Goal: Information Seeking & Learning: Learn about a topic

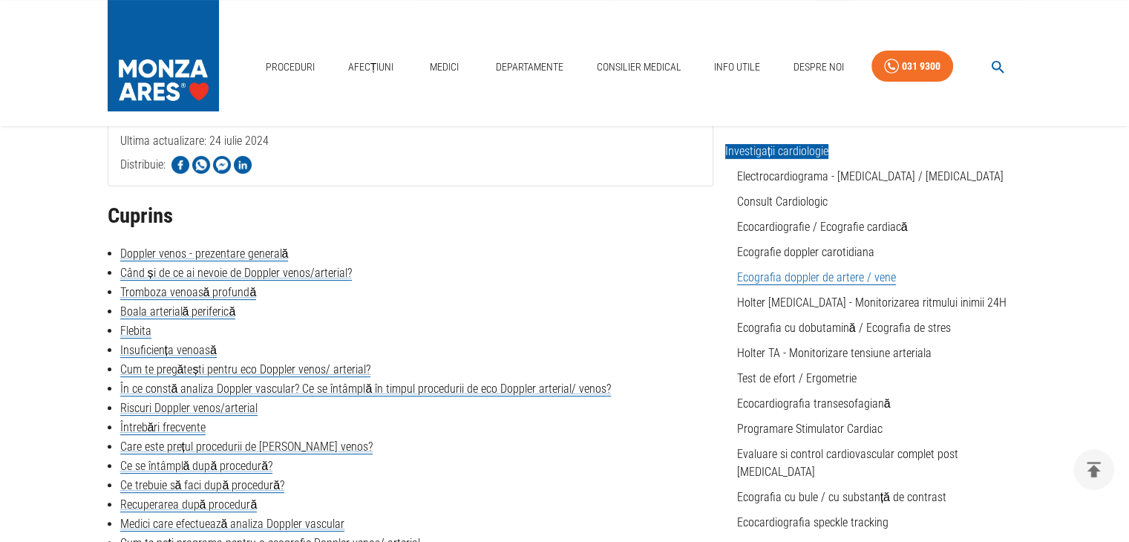
scroll to position [315, 0]
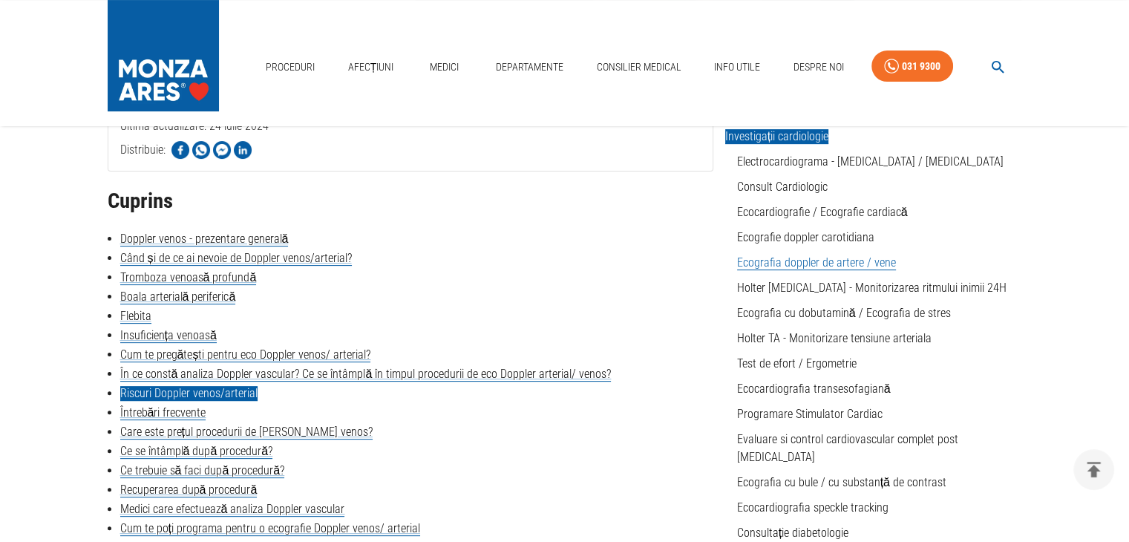
click at [163, 390] on link "Riscuri Doppler venos/arterial" at bounding box center [188, 393] width 137 height 15
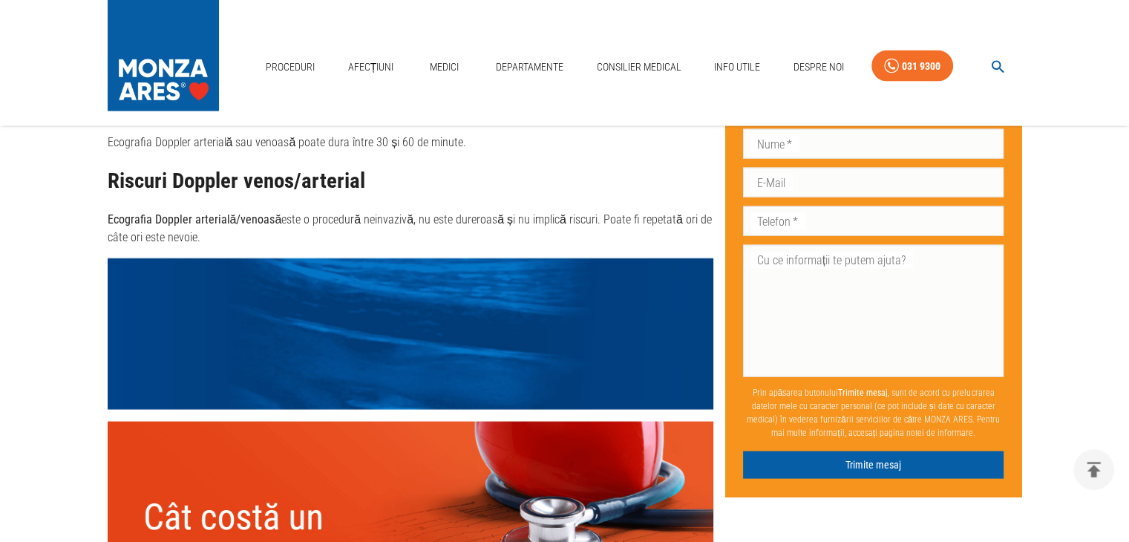
scroll to position [315, 0]
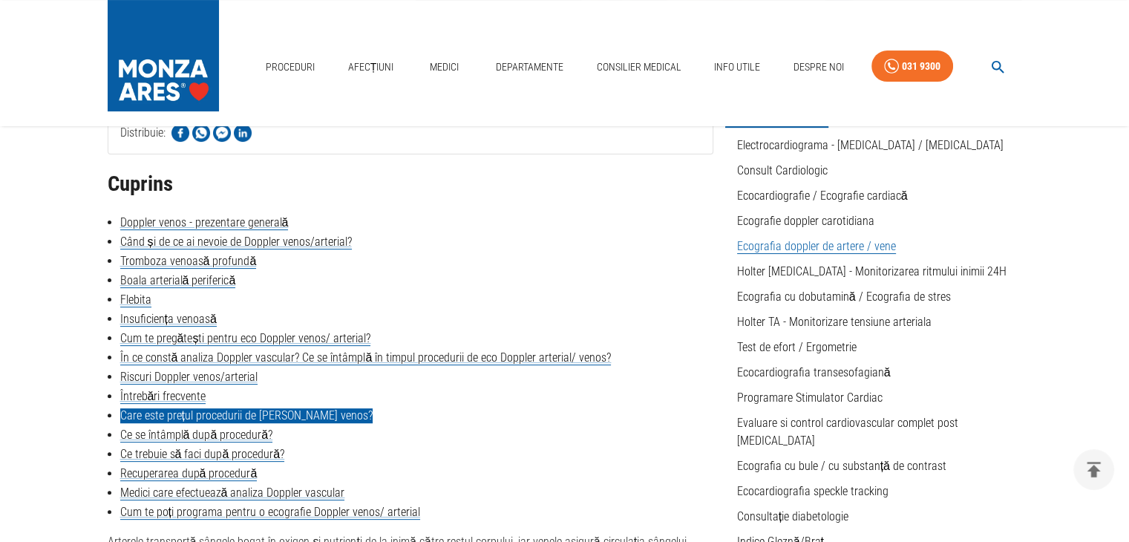
click at [212, 411] on link "Care este prețul procedurii de [PERSON_NAME] venos?" at bounding box center [246, 415] width 252 height 15
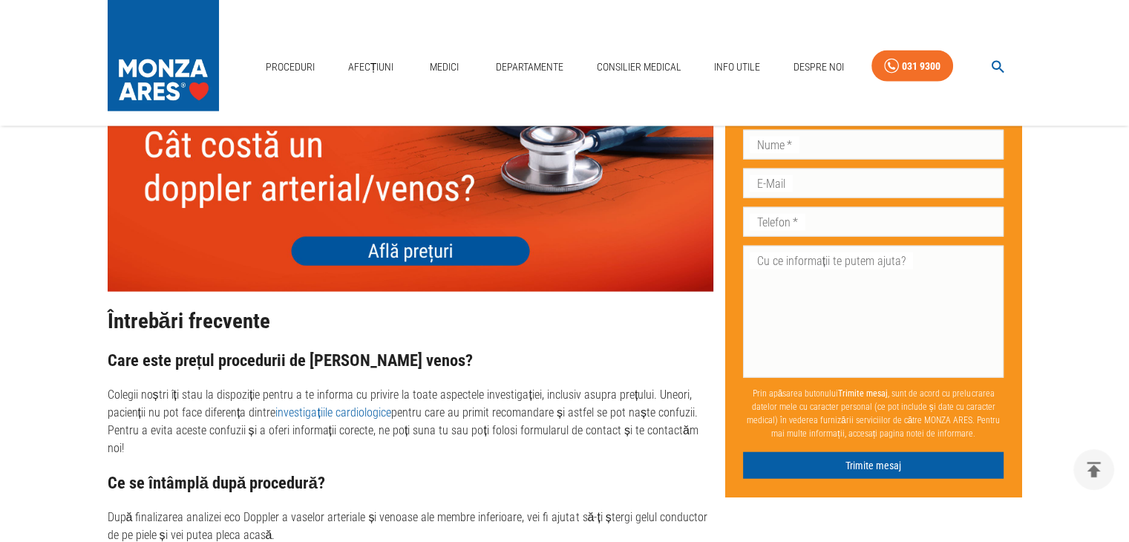
scroll to position [3466, 0]
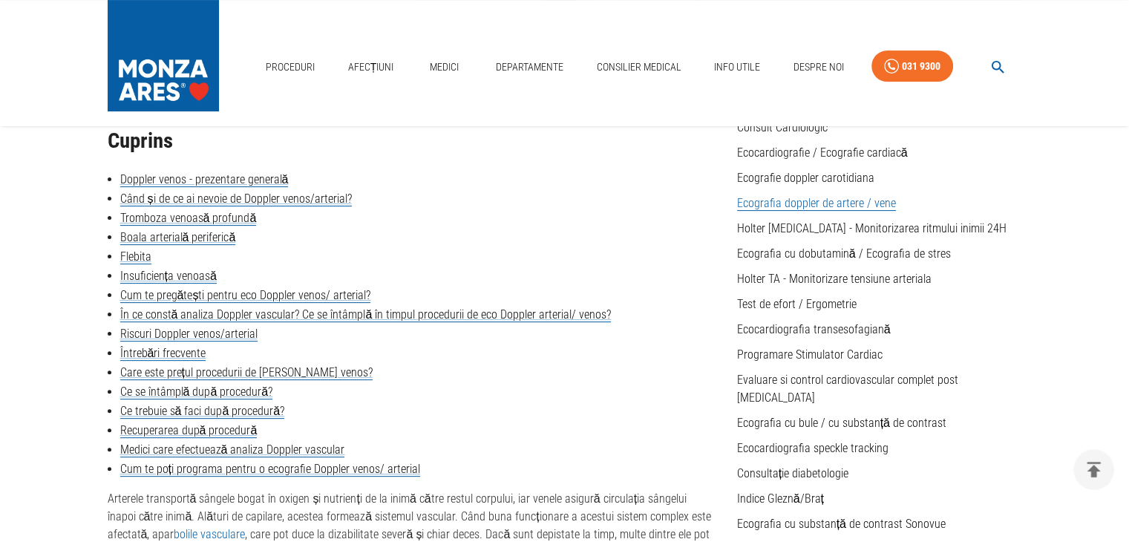
scroll to position [371, 0]
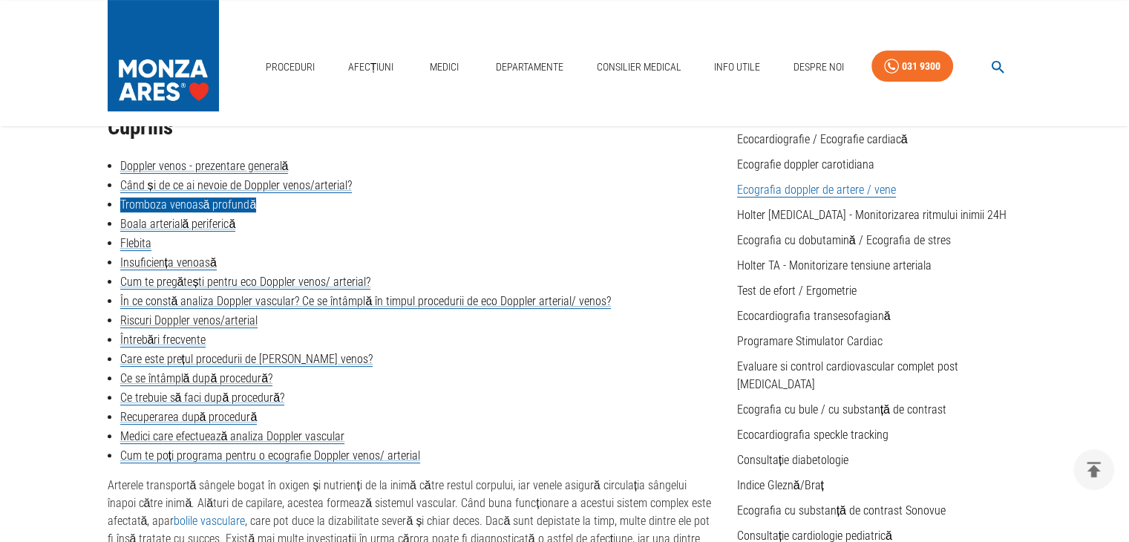
click at [157, 200] on link "Tromboza venoasă profundă" at bounding box center [188, 204] width 137 height 15
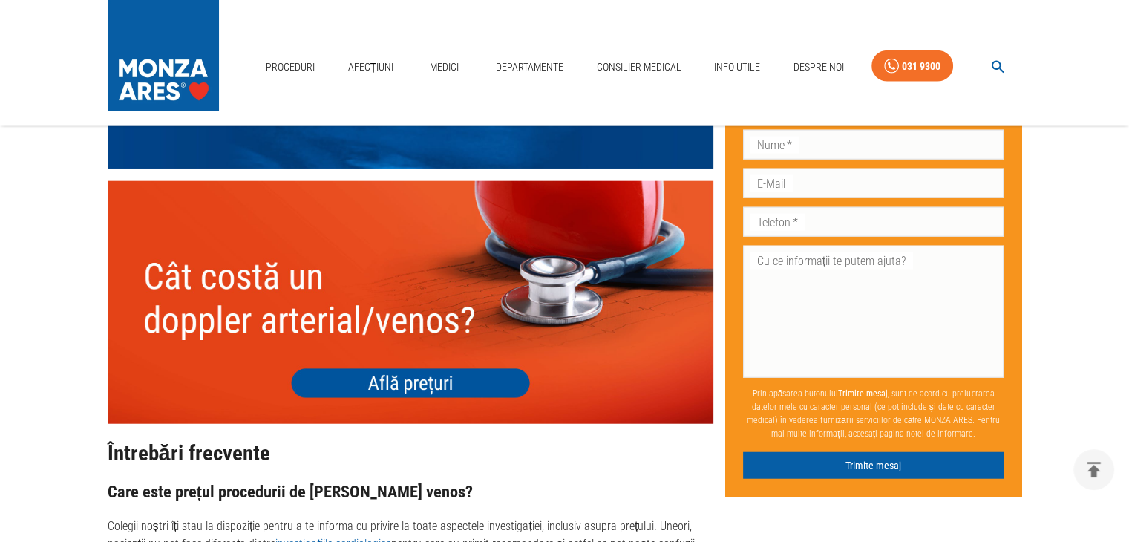
scroll to position [3575, 0]
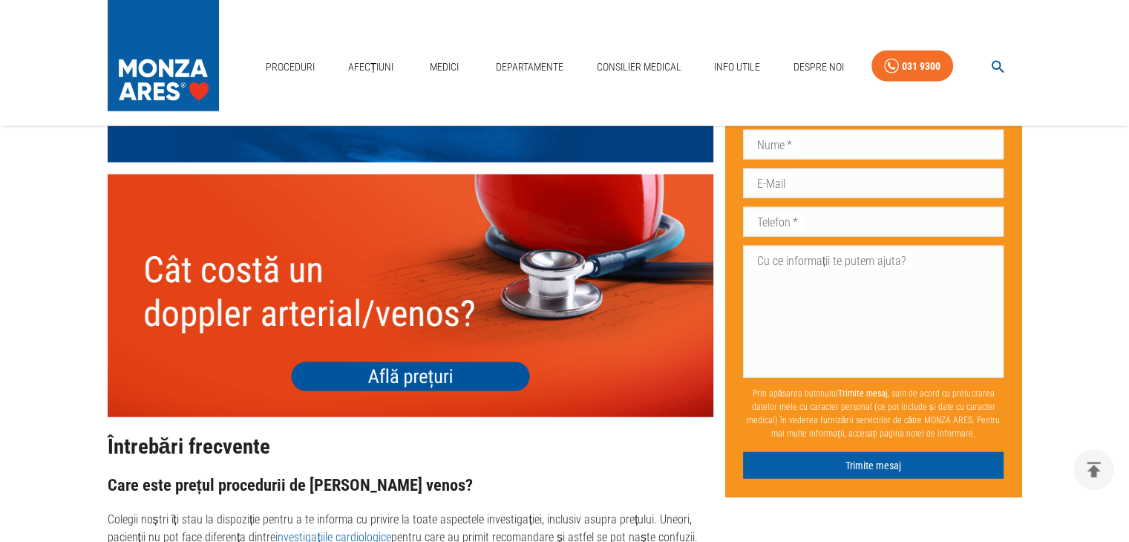
click at [402, 320] on img at bounding box center [411, 295] width 606 height 242
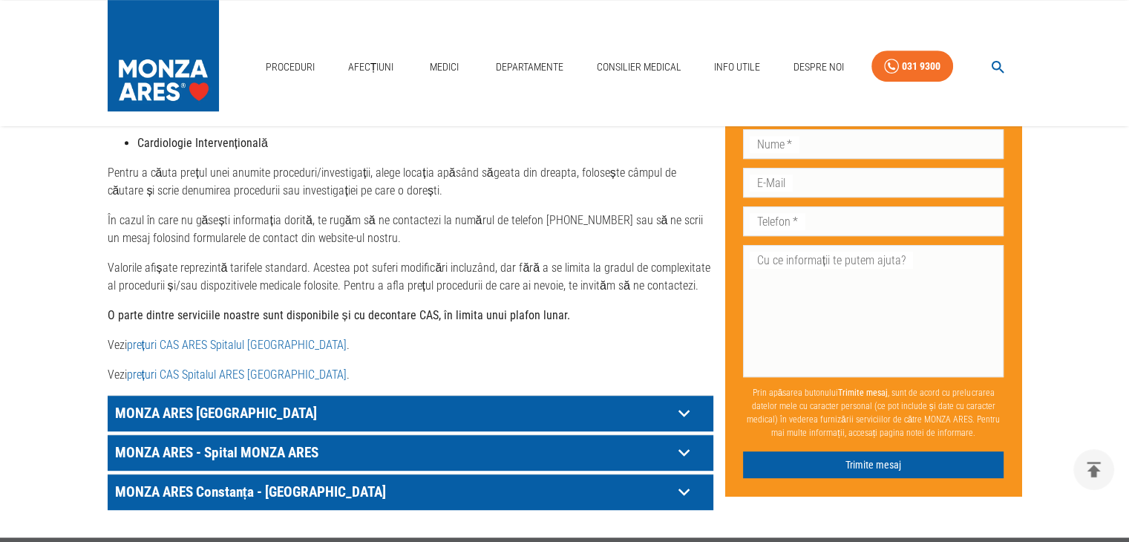
scroll to position [668, 0]
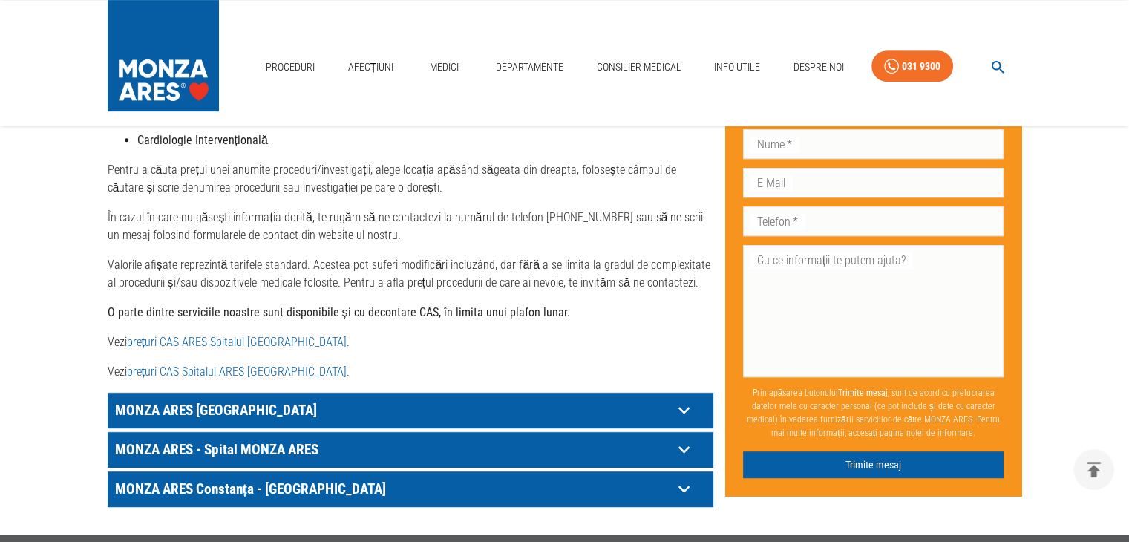
click at [686, 399] on icon at bounding box center [684, 410] width 23 height 23
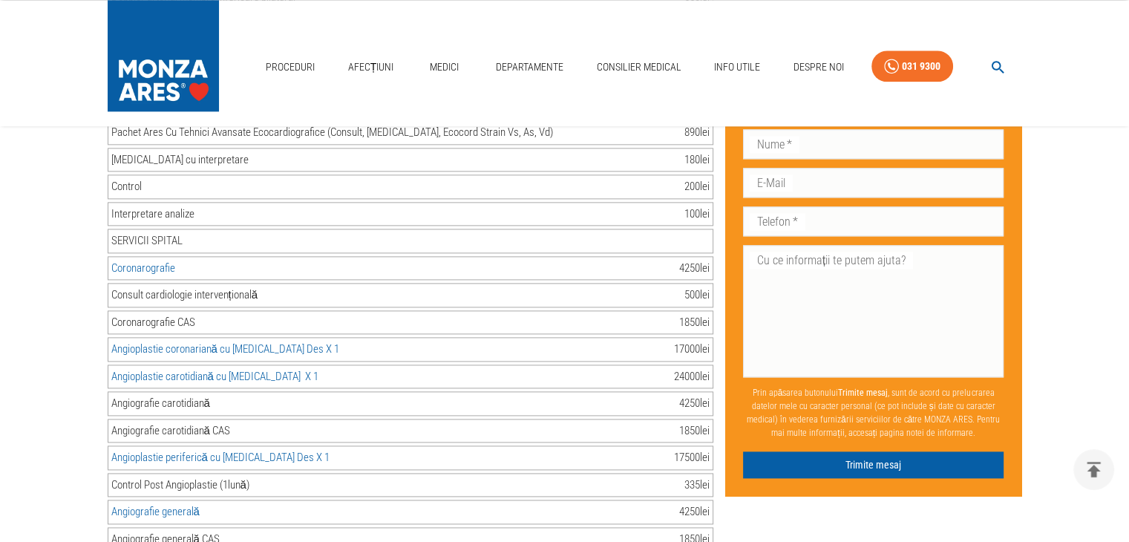
scroll to position [1874, 0]
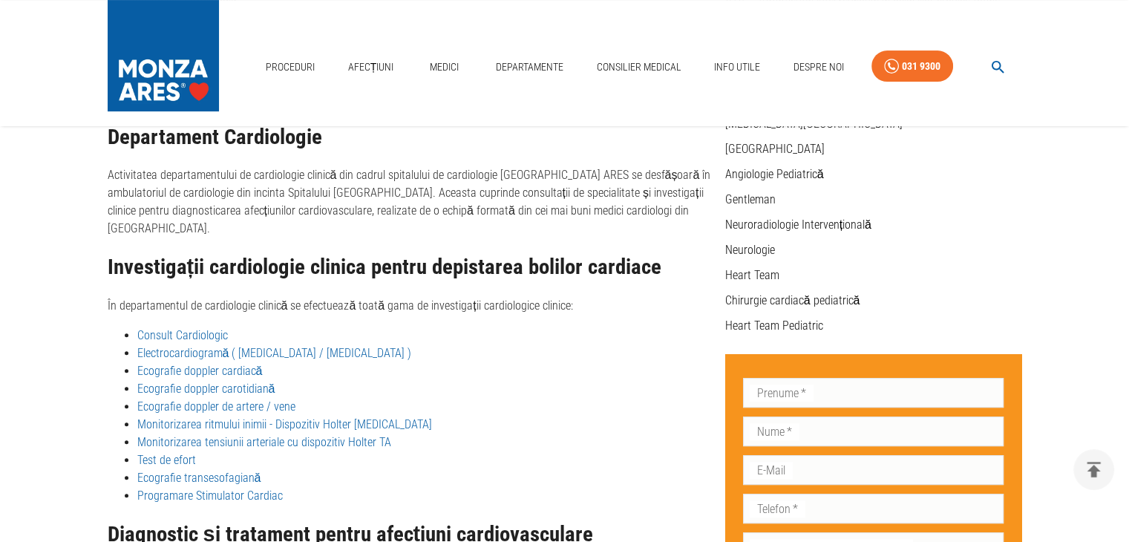
scroll to position [389, 0]
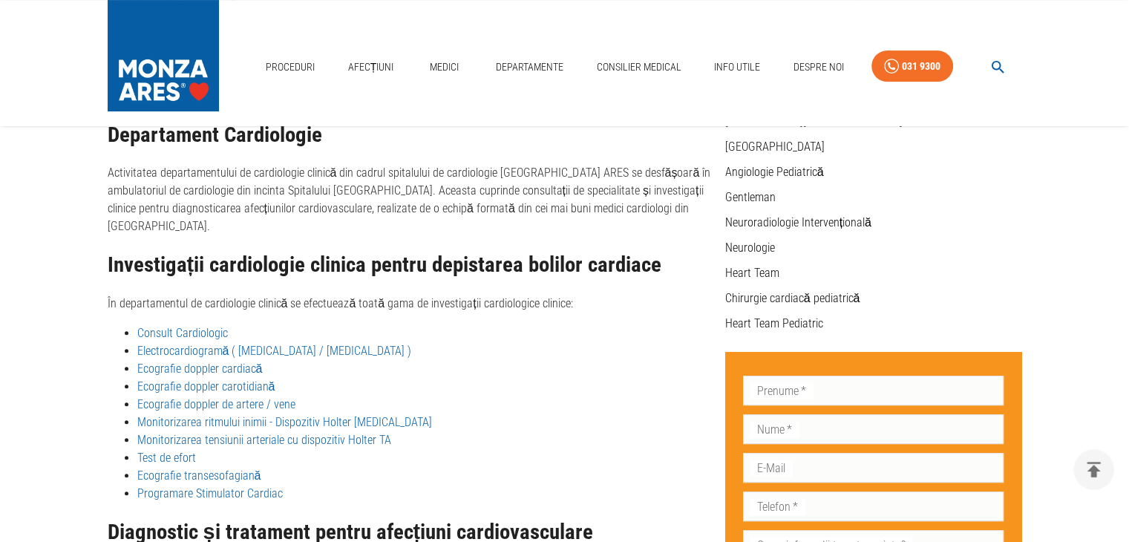
click at [200, 397] on link "Ecografie doppler de artere / vene" at bounding box center [216, 404] width 158 height 14
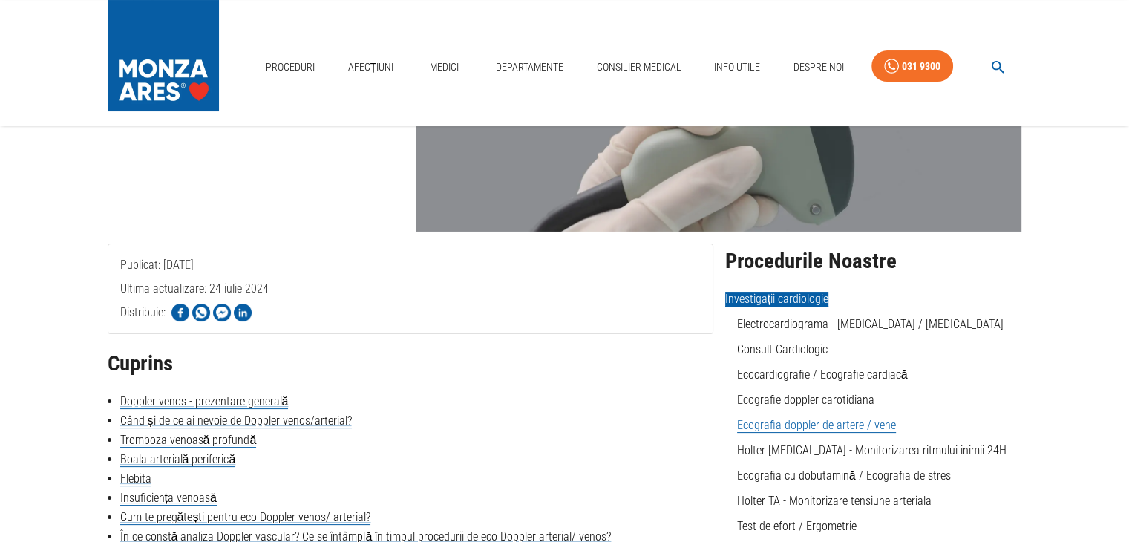
scroll to position [166, 0]
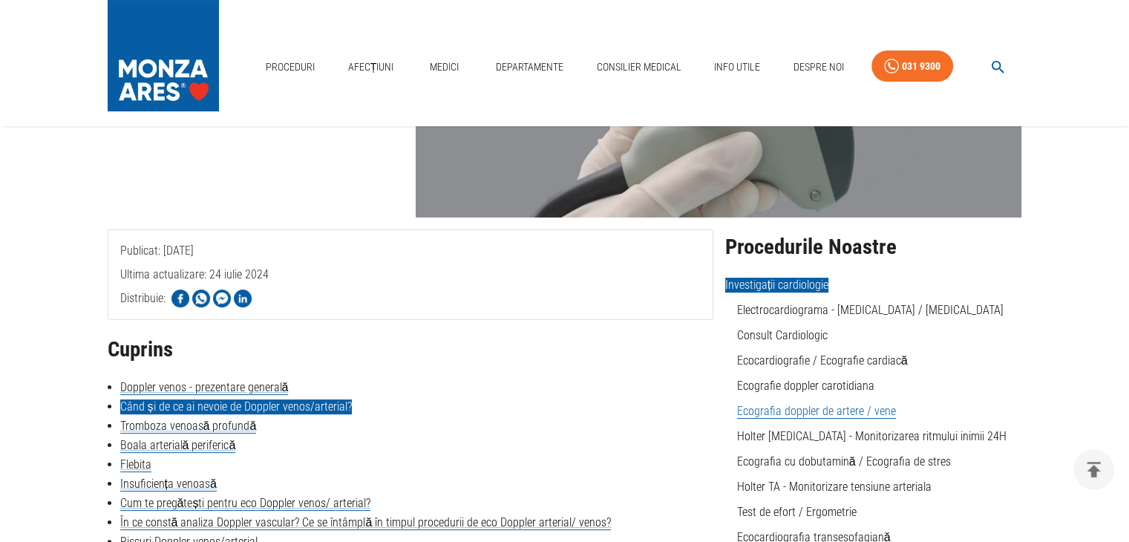
click at [271, 402] on link "Când și de ce ai nevoie de Doppler venos/arterial?" at bounding box center [236, 406] width 232 height 15
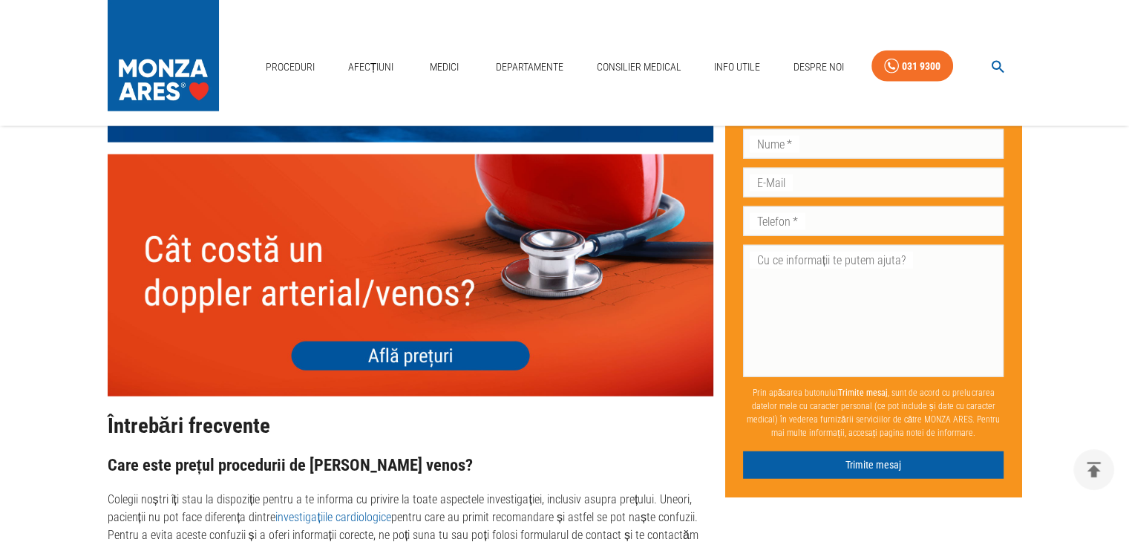
scroll to position [3615, 0]
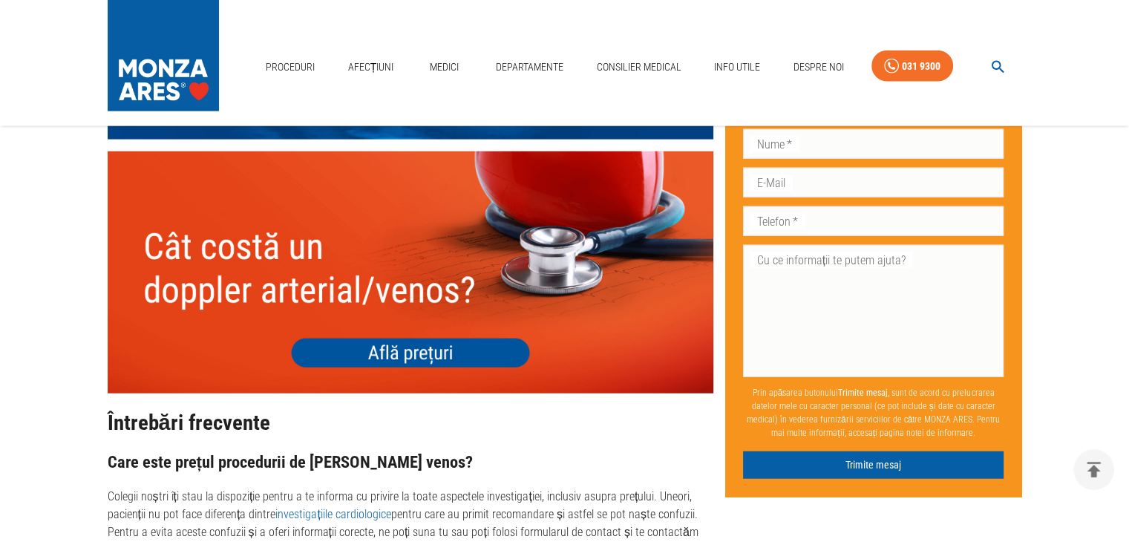
click at [393, 295] on img at bounding box center [411, 272] width 606 height 242
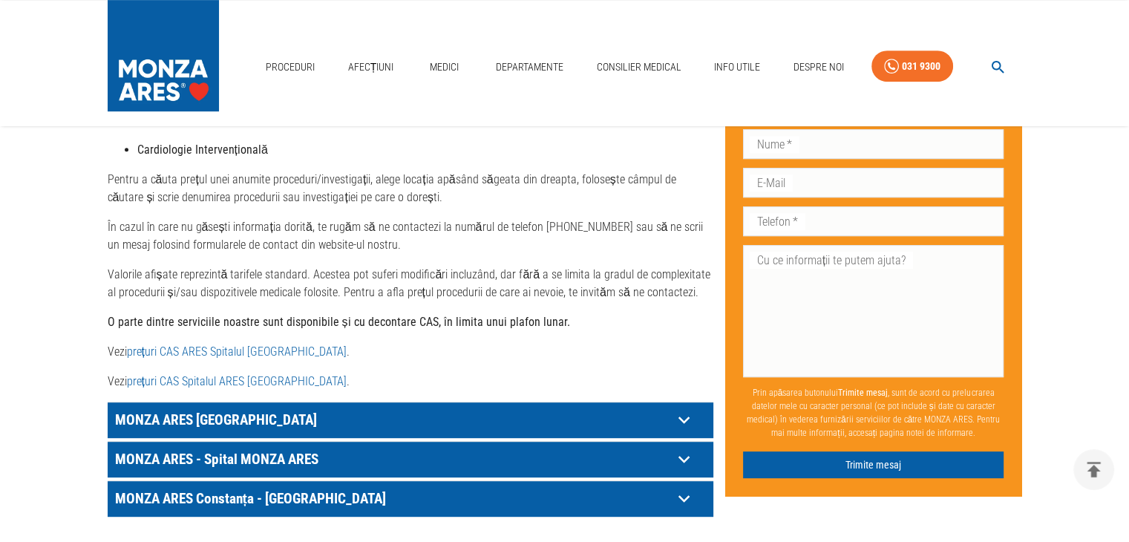
scroll to position [668, 0]
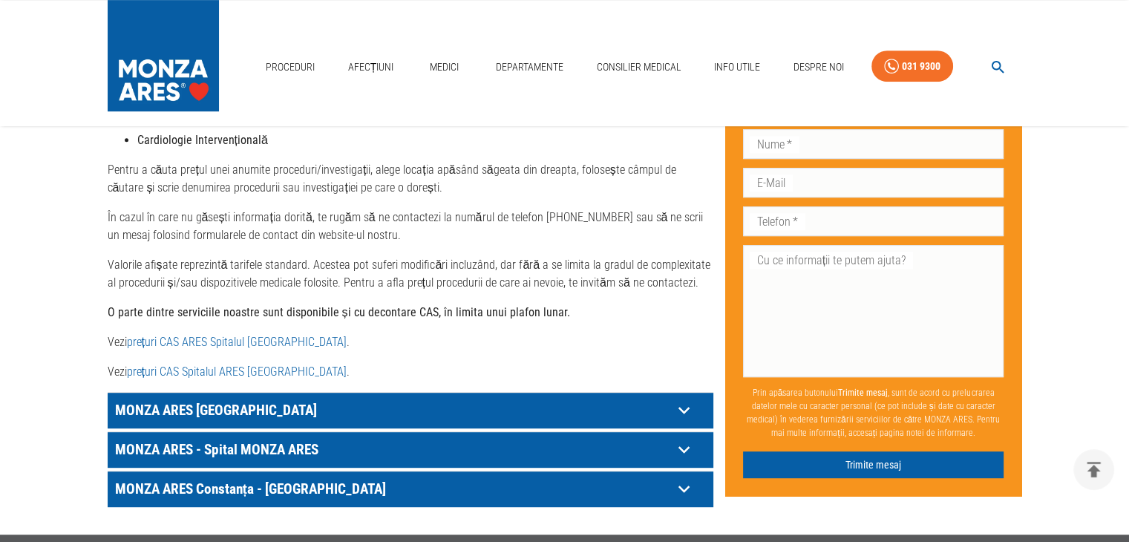
click at [687, 399] on icon at bounding box center [684, 410] width 23 height 23
